Goal: Information Seeking & Learning: Learn about a topic

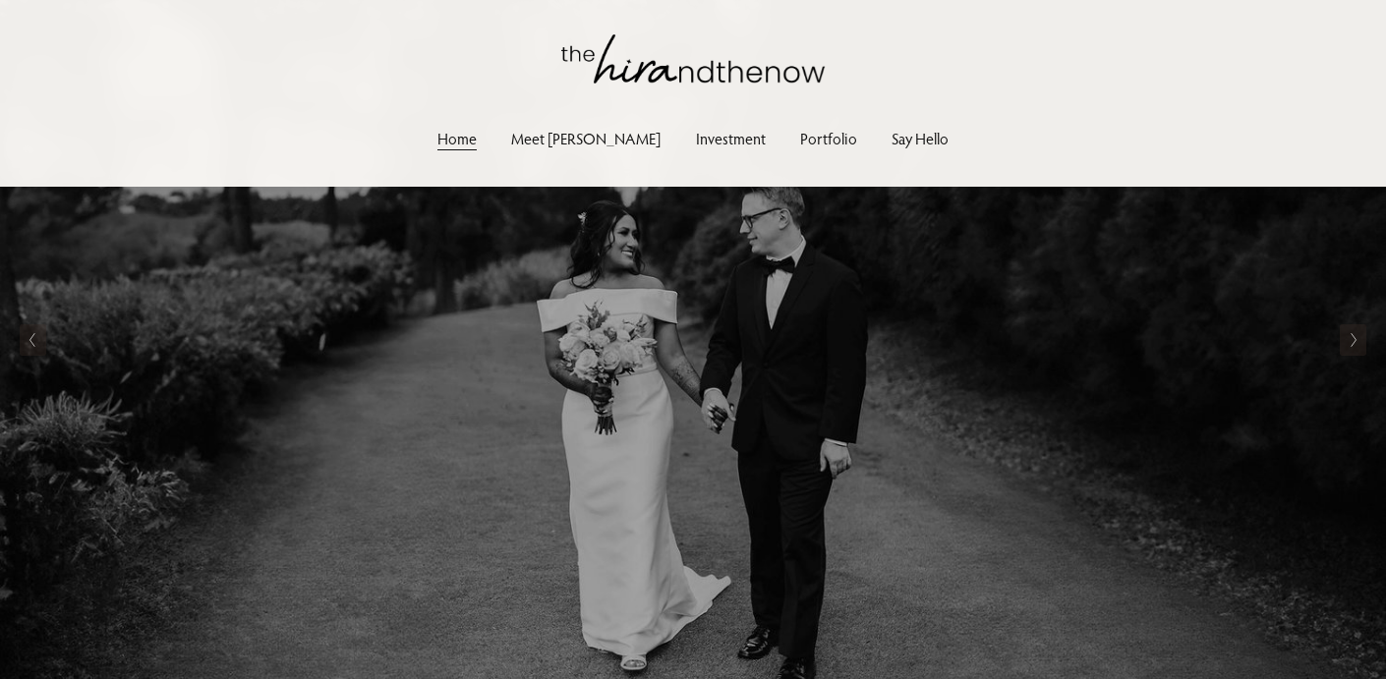
click at [696, 138] on link "Investment" at bounding box center [731, 139] width 70 height 27
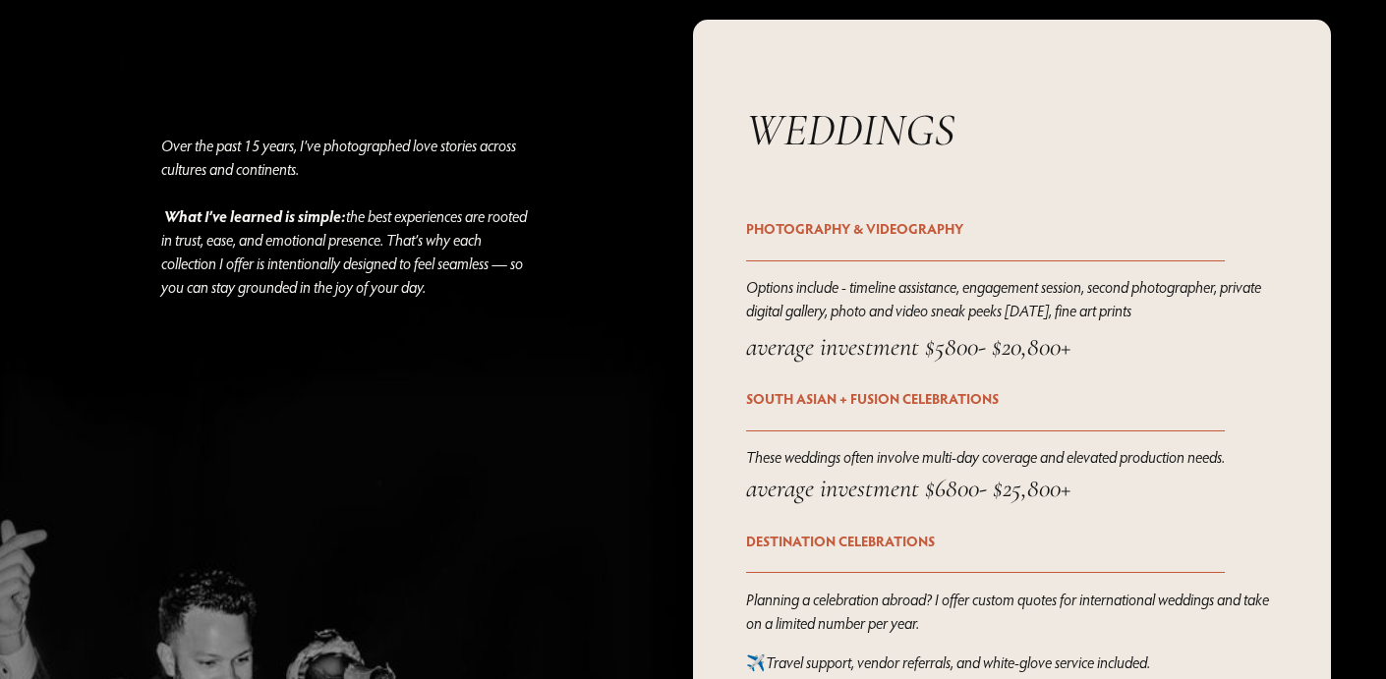
scroll to position [2385, 0]
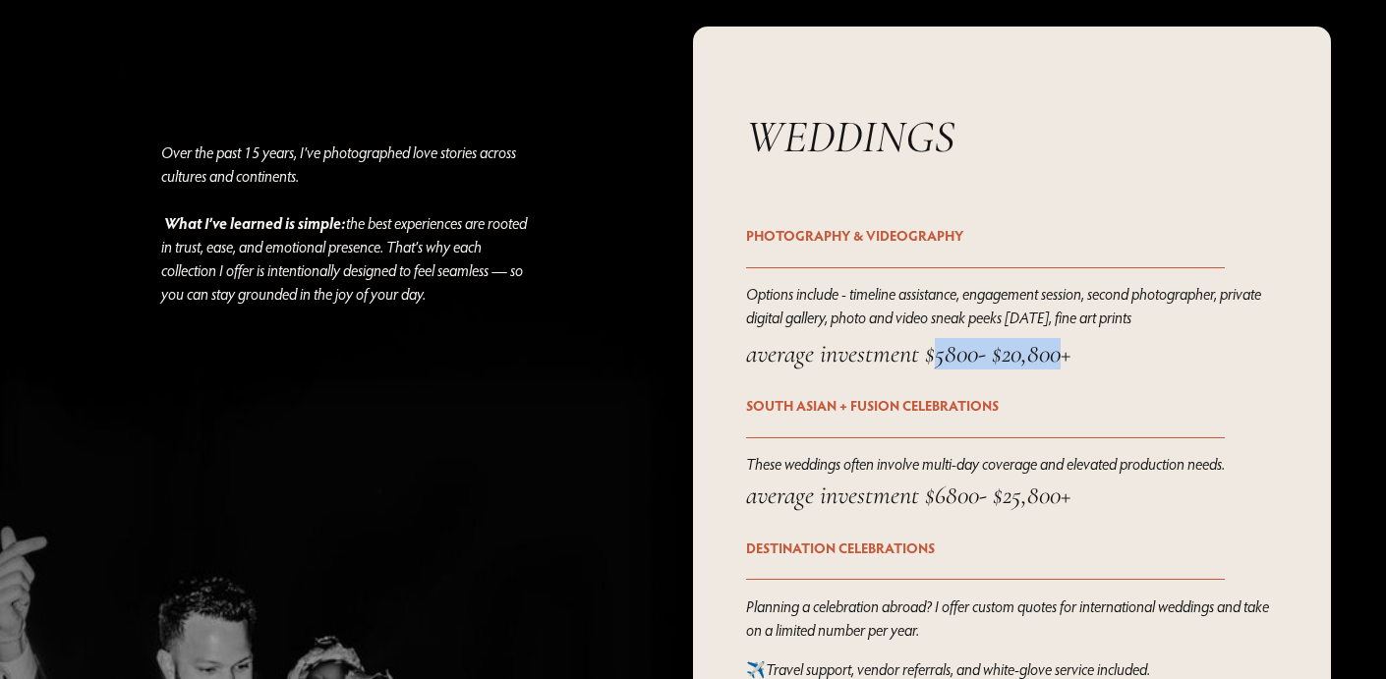
drag, startPoint x: 937, startPoint y: 360, endPoint x: 1066, endPoint y: 367, distance: 129.0
click at [1066, 367] on em "average investment $5800- $20,800+" at bounding box center [908, 353] width 324 height 31
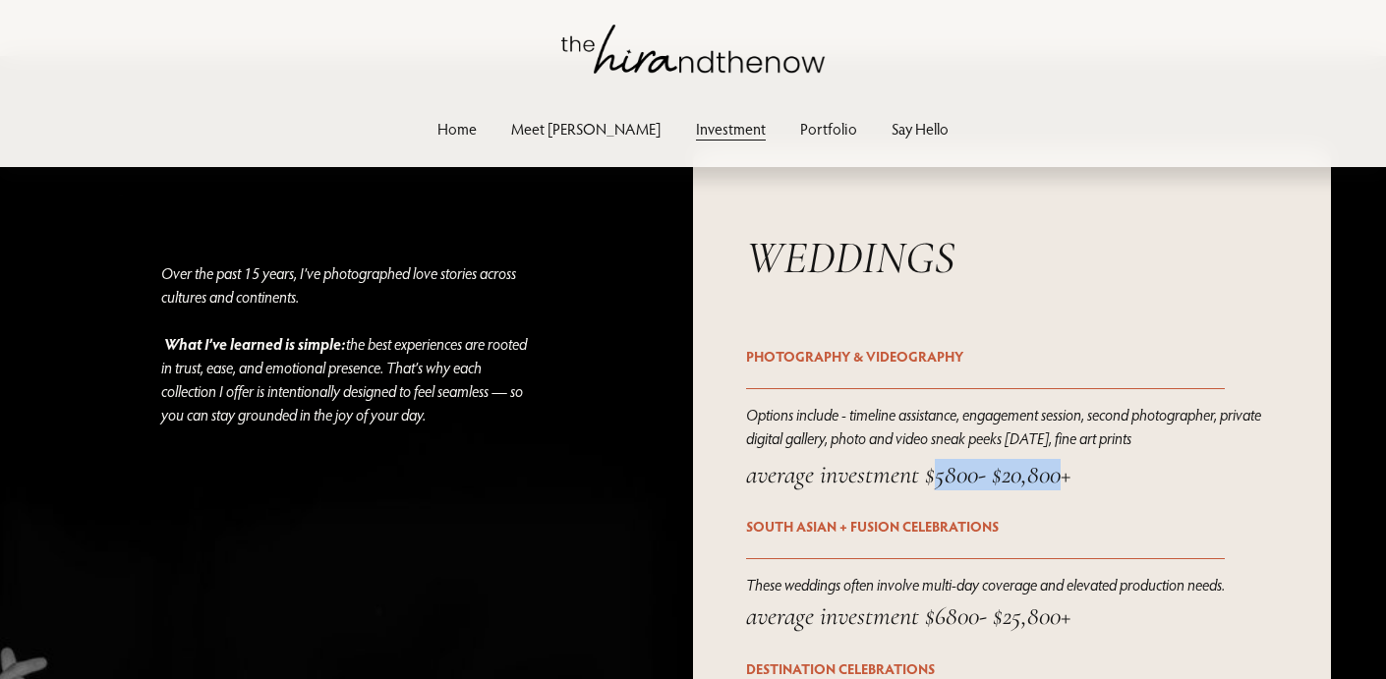
scroll to position [2232, 0]
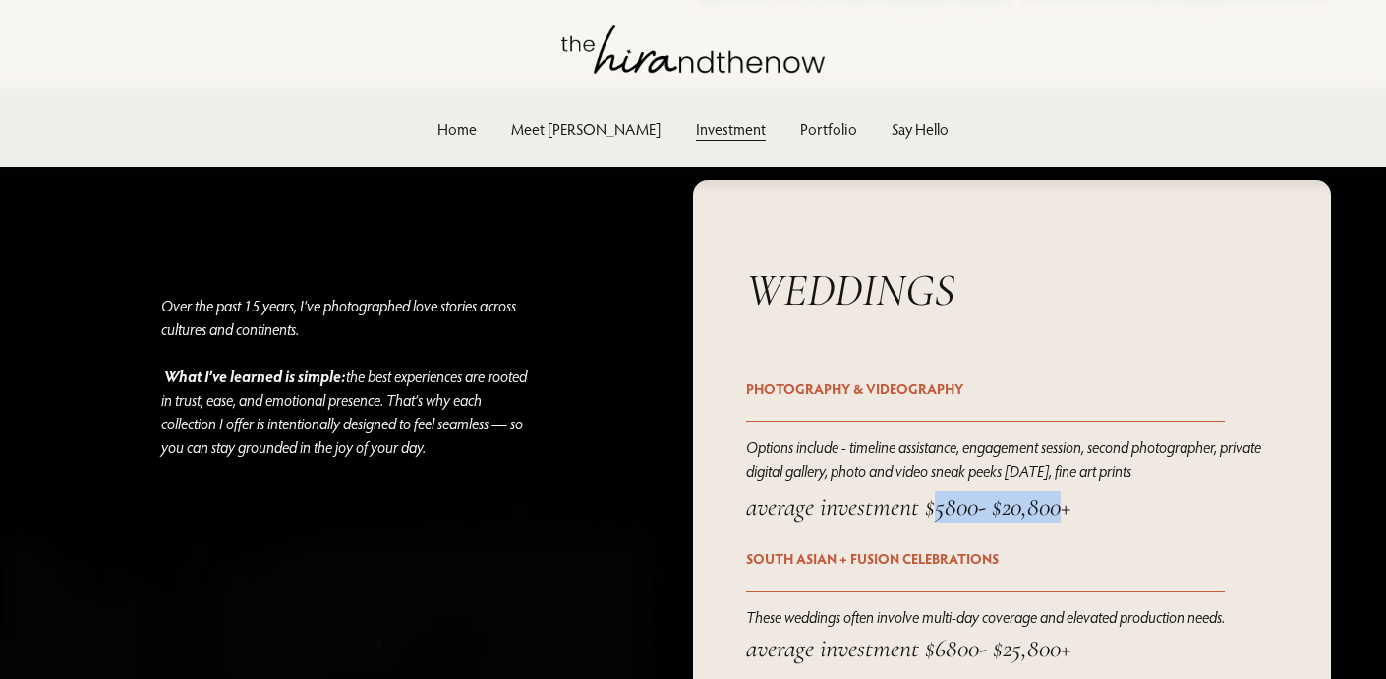
click at [800, 137] on link "Portfolio" at bounding box center [828, 129] width 57 height 27
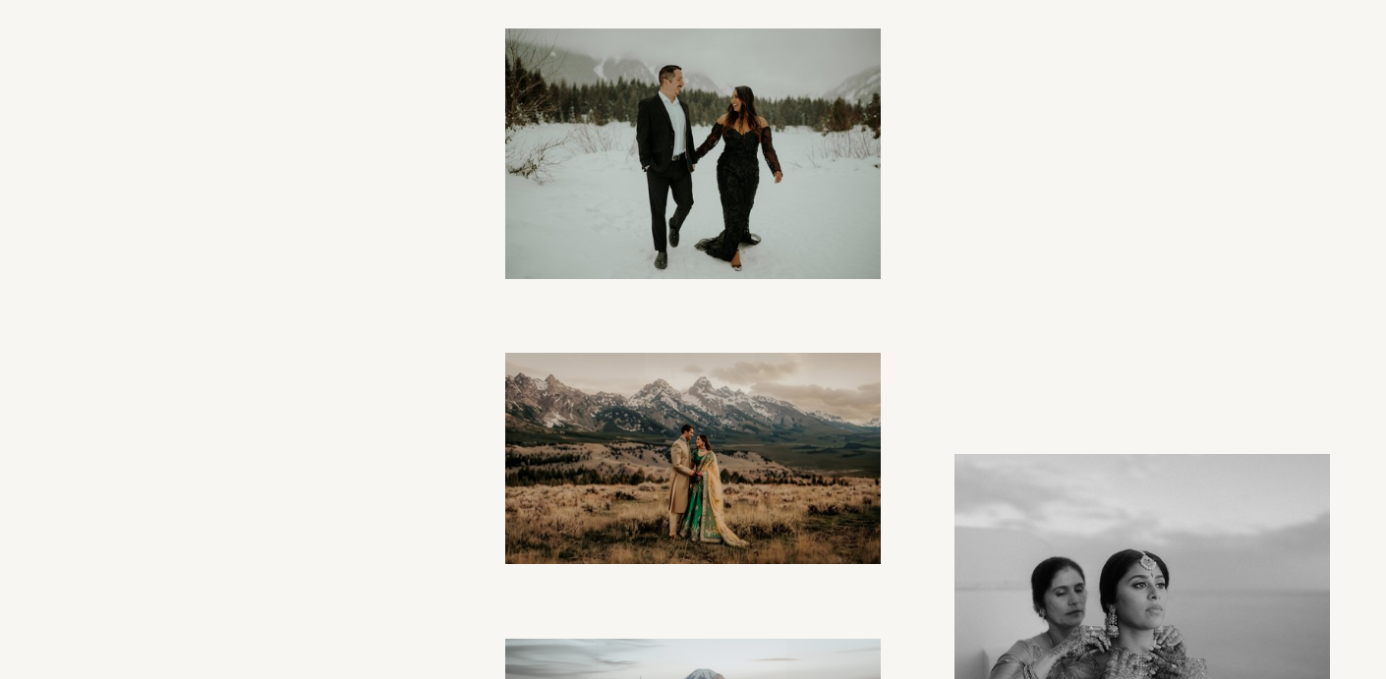
scroll to position [1383, 0]
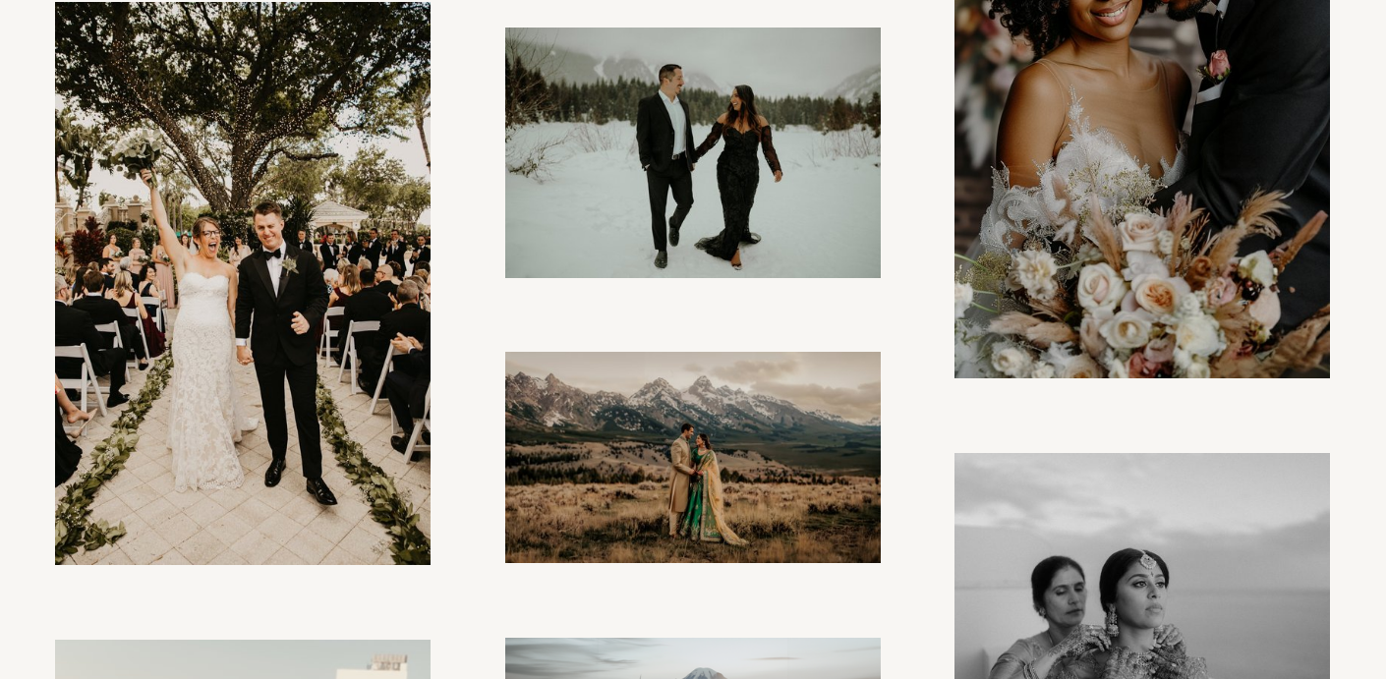
click at [687, 175] on img at bounding box center [693, 153] width 376 height 251
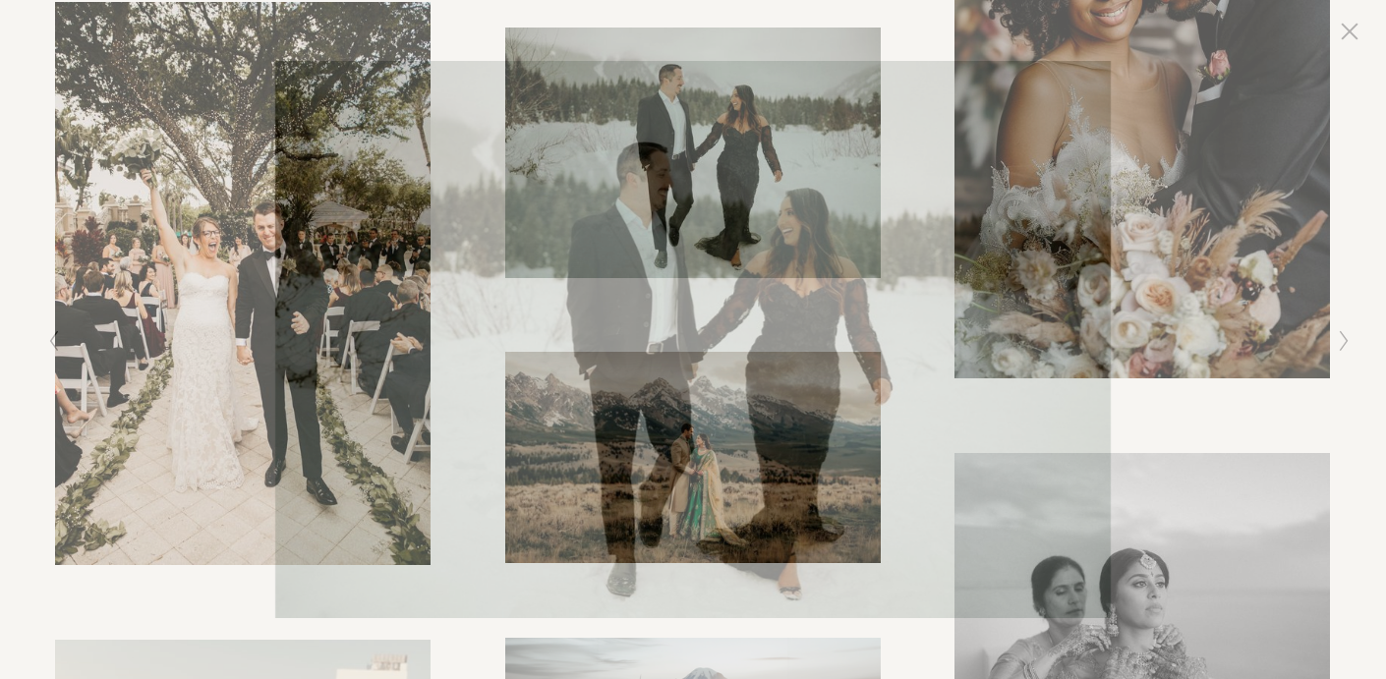
click at [1348, 32] on icon "Close" at bounding box center [1350, 32] width 16 height 16
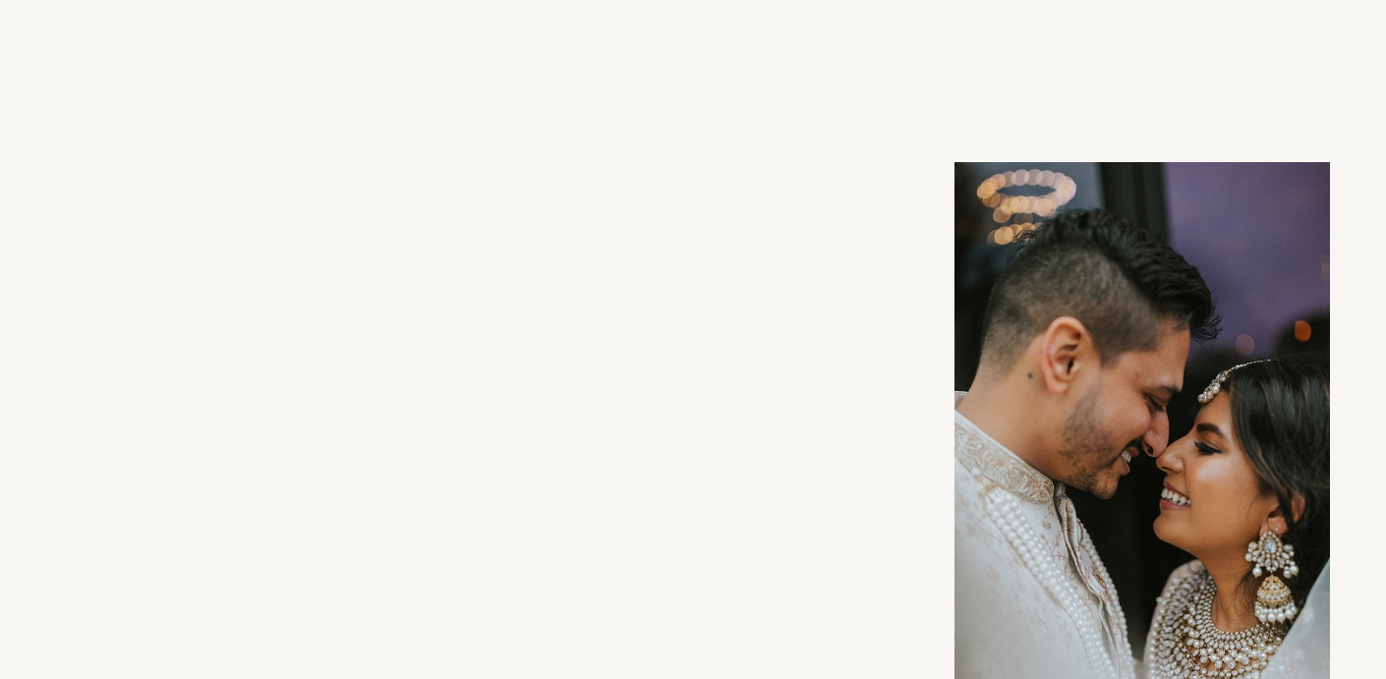
scroll to position [2748, 0]
